Goal: Information Seeking & Learning: Learn about a topic

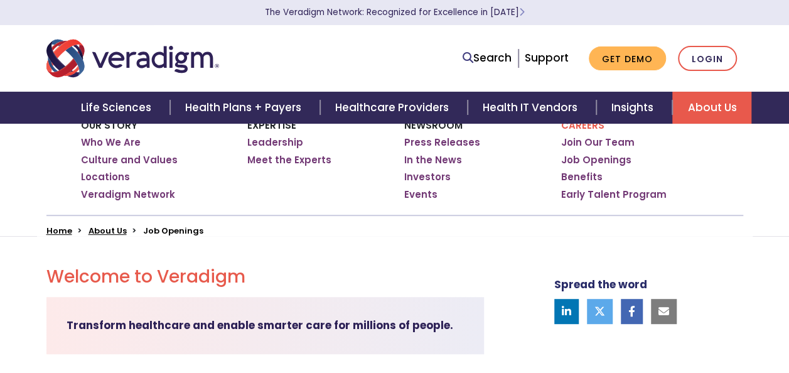
scroll to position [125, 0]
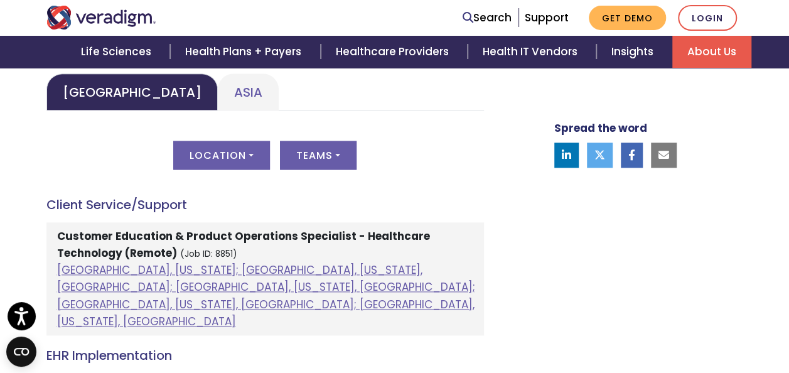
scroll to position [652, 0]
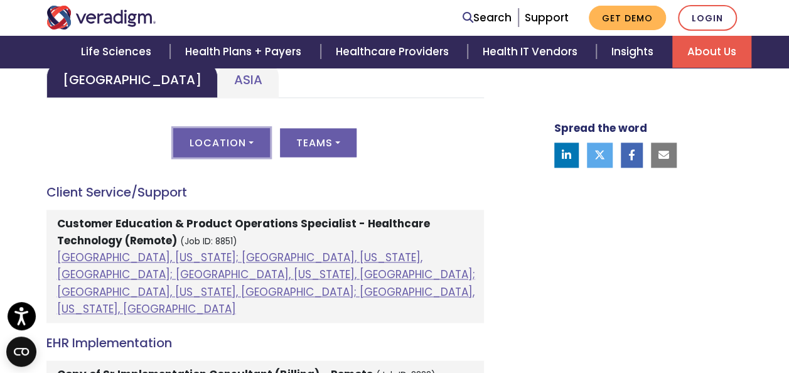
click at [247, 141] on button "Location" at bounding box center [221, 142] width 97 height 29
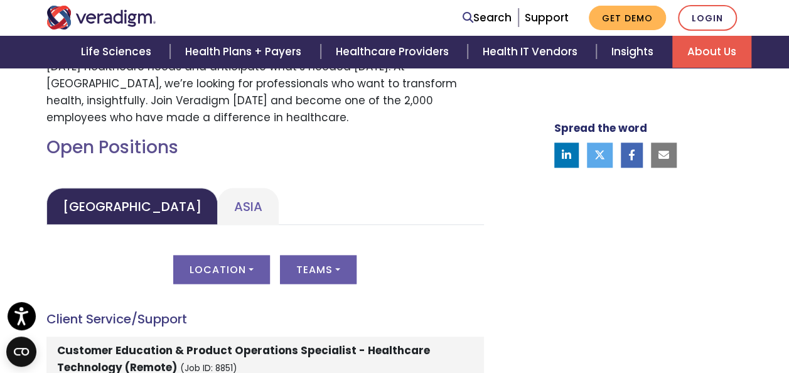
scroll to position [552, 0]
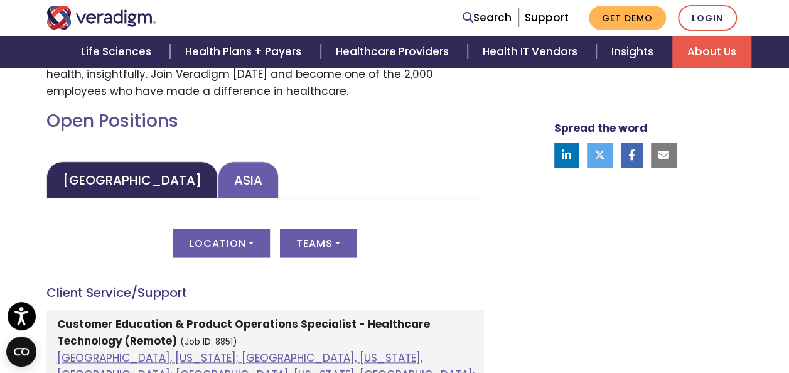
click at [218, 164] on link "Asia" at bounding box center [248, 179] width 61 height 37
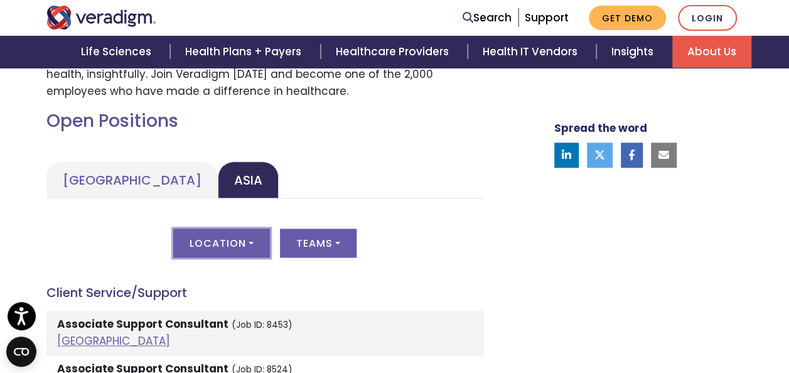
click at [251, 233] on button "Location" at bounding box center [221, 242] width 97 height 29
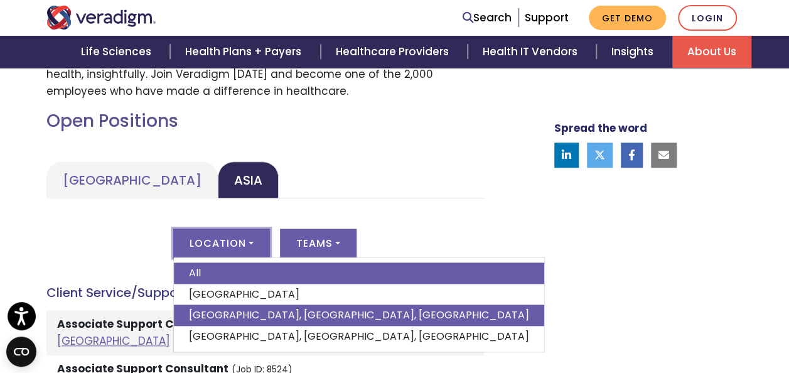
click at [255, 314] on link "[GEOGRAPHIC_DATA], [GEOGRAPHIC_DATA], [GEOGRAPHIC_DATA]" at bounding box center [359, 314] width 370 height 21
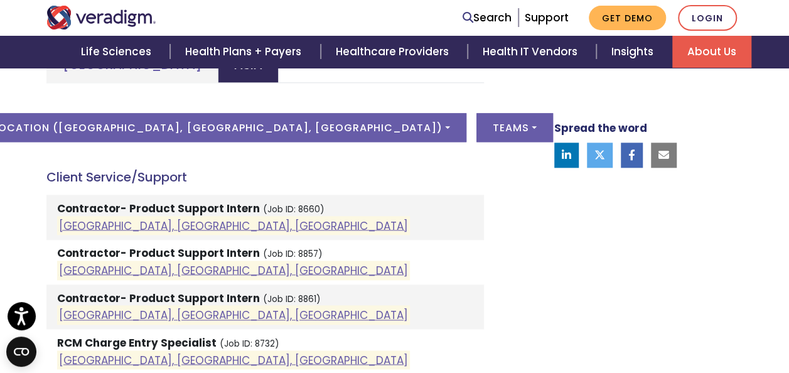
scroll to position [679, 0]
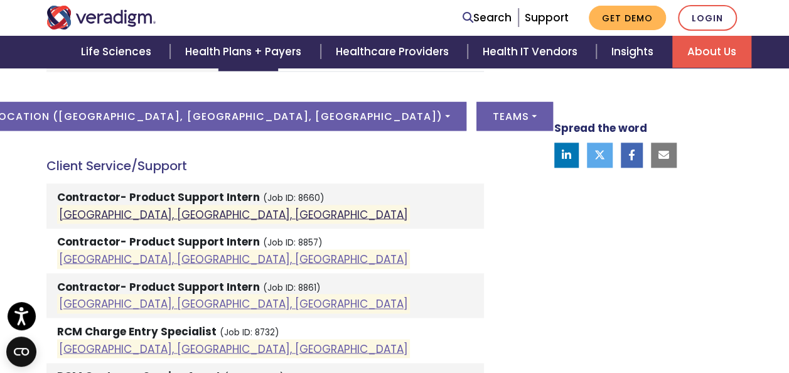
click at [154, 211] on link "[GEOGRAPHIC_DATA], [GEOGRAPHIC_DATA], [GEOGRAPHIC_DATA]" at bounding box center [233, 213] width 349 height 15
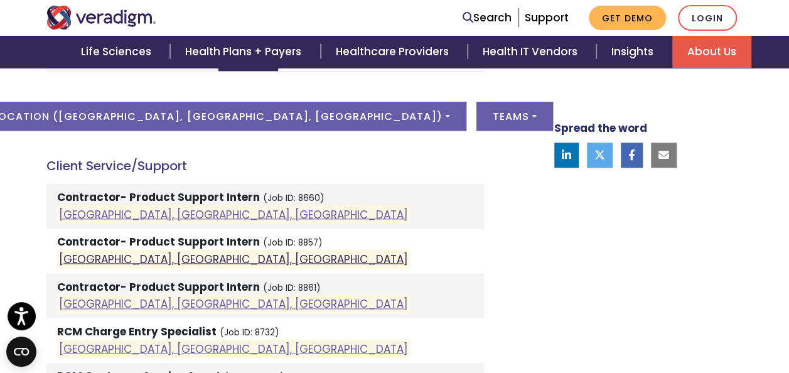
click at [118, 262] on link "[GEOGRAPHIC_DATA], [GEOGRAPHIC_DATA], [GEOGRAPHIC_DATA]" at bounding box center [233, 258] width 349 height 15
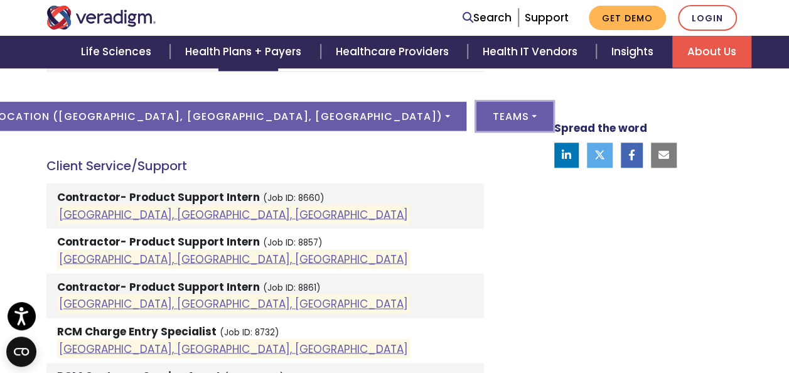
click at [476, 114] on button "Teams" at bounding box center [514, 116] width 77 height 29
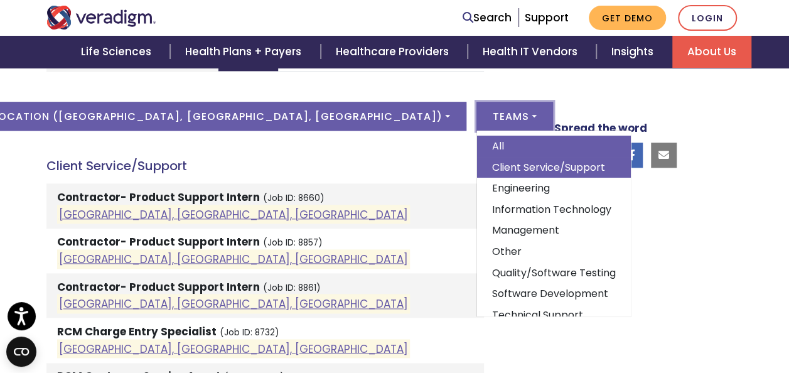
click at [477, 166] on link "Client Service/Support" at bounding box center [554, 167] width 154 height 21
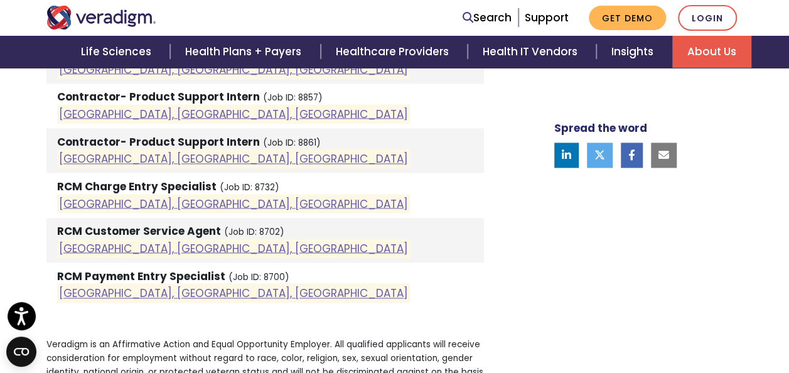
scroll to position [829, 0]
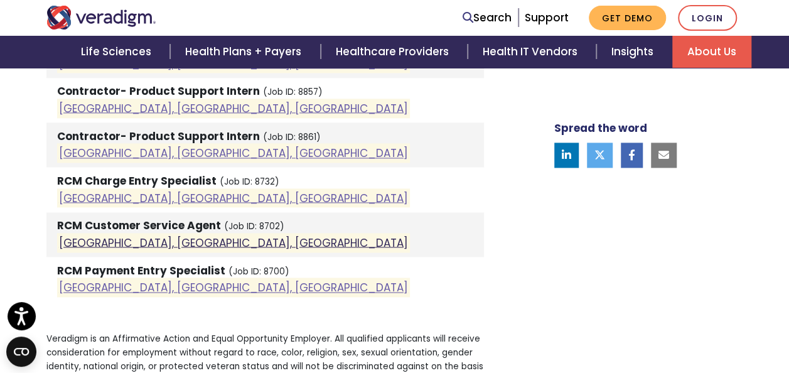
click at [127, 238] on link "[GEOGRAPHIC_DATA], [GEOGRAPHIC_DATA], [GEOGRAPHIC_DATA]" at bounding box center [233, 242] width 349 height 15
